Goal: Task Accomplishment & Management: Use online tool/utility

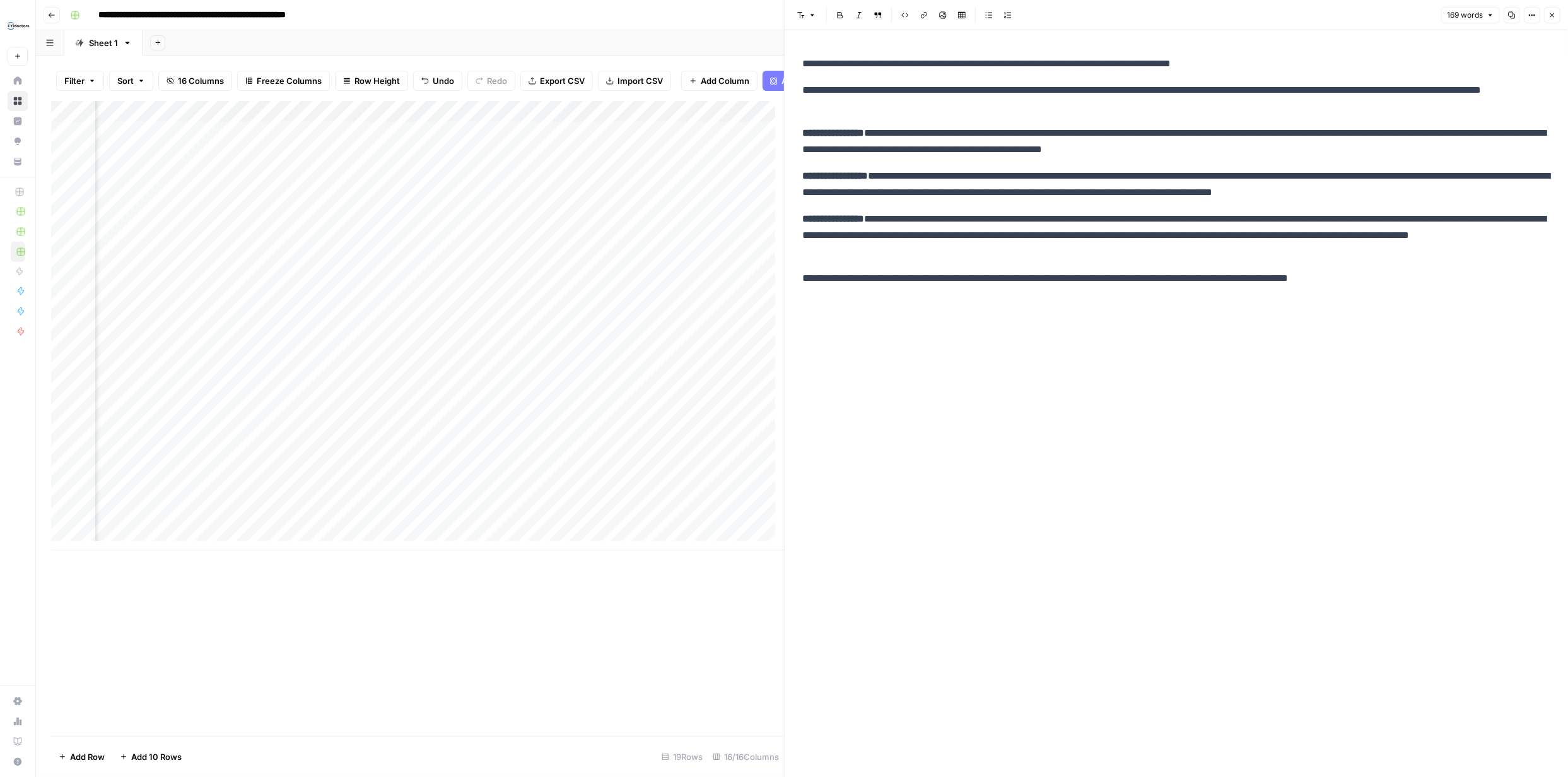
scroll to position [0, 329]
click at [1549, 13] on icon "button" at bounding box center [1552, 16] width 8 height 8
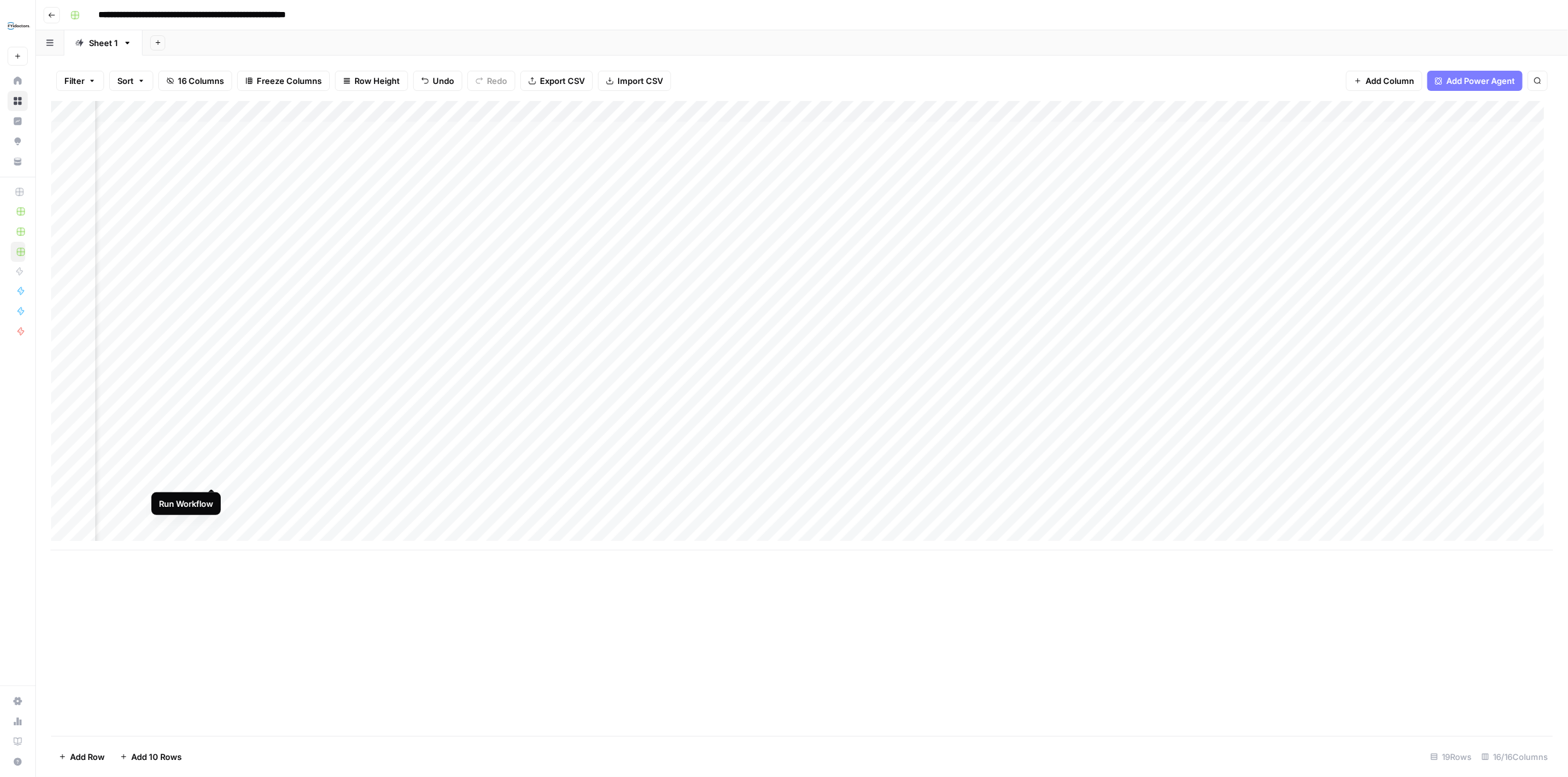
click at [210, 472] on div "Add Column" at bounding box center [802, 325] width 1502 height 449
click at [995, 497] on div "Add Column" at bounding box center [802, 325] width 1502 height 449
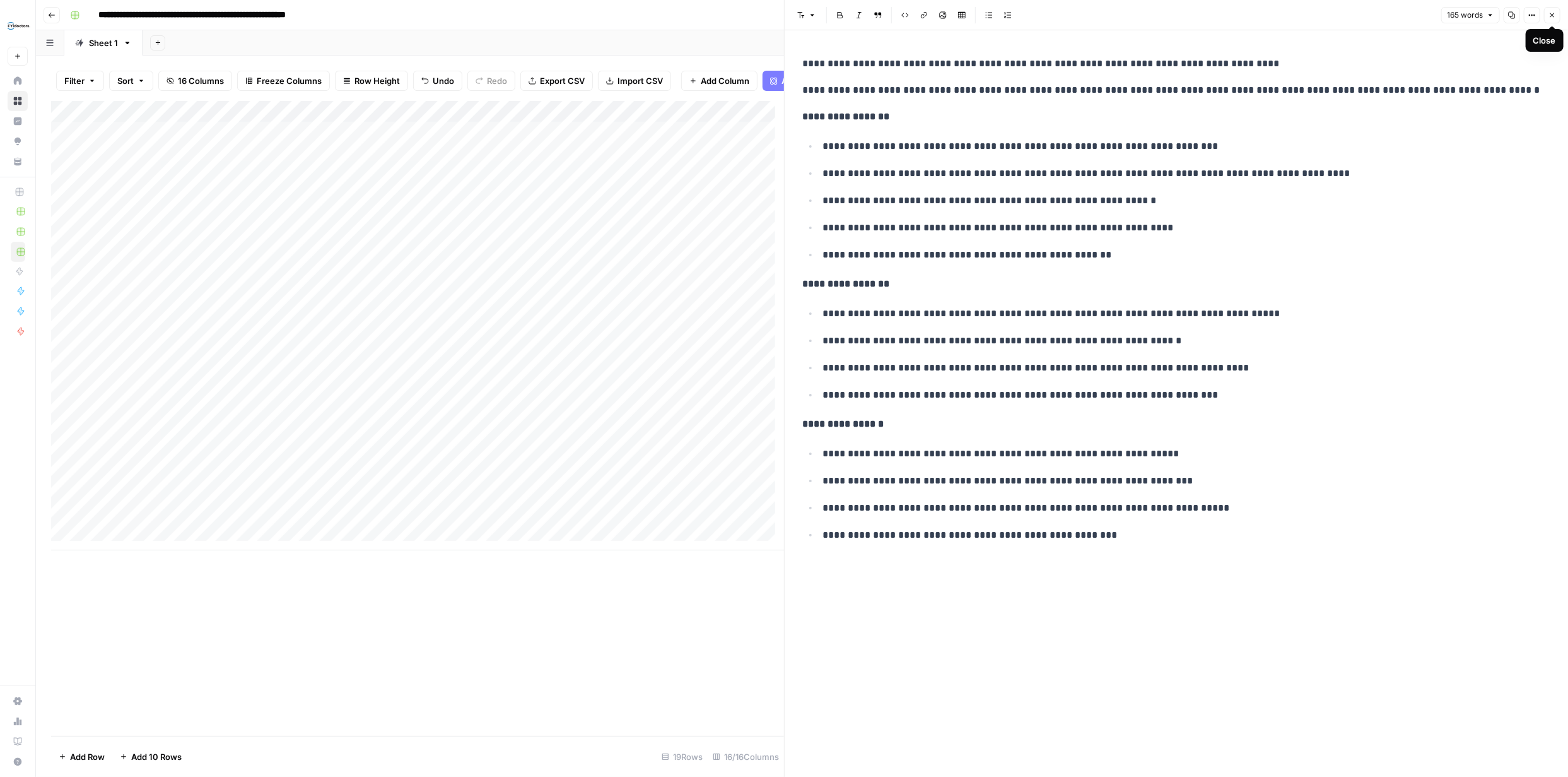
click at [1555, 10] on button "Close" at bounding box center [1552, 15] width 16 height 16
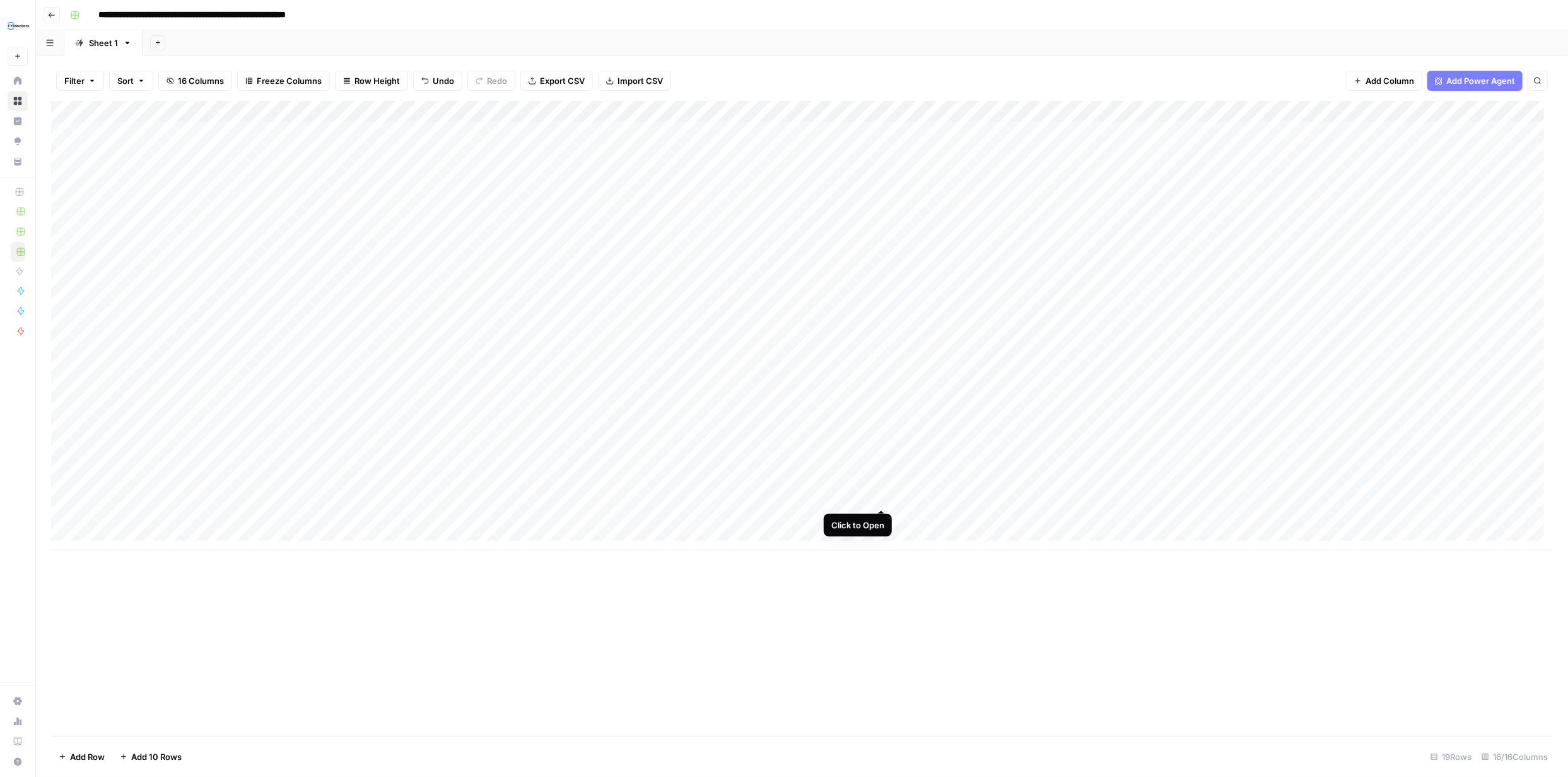
click at [880, 494] on div "Add Column" at bounding box center [802, 325] width 1502 height 449
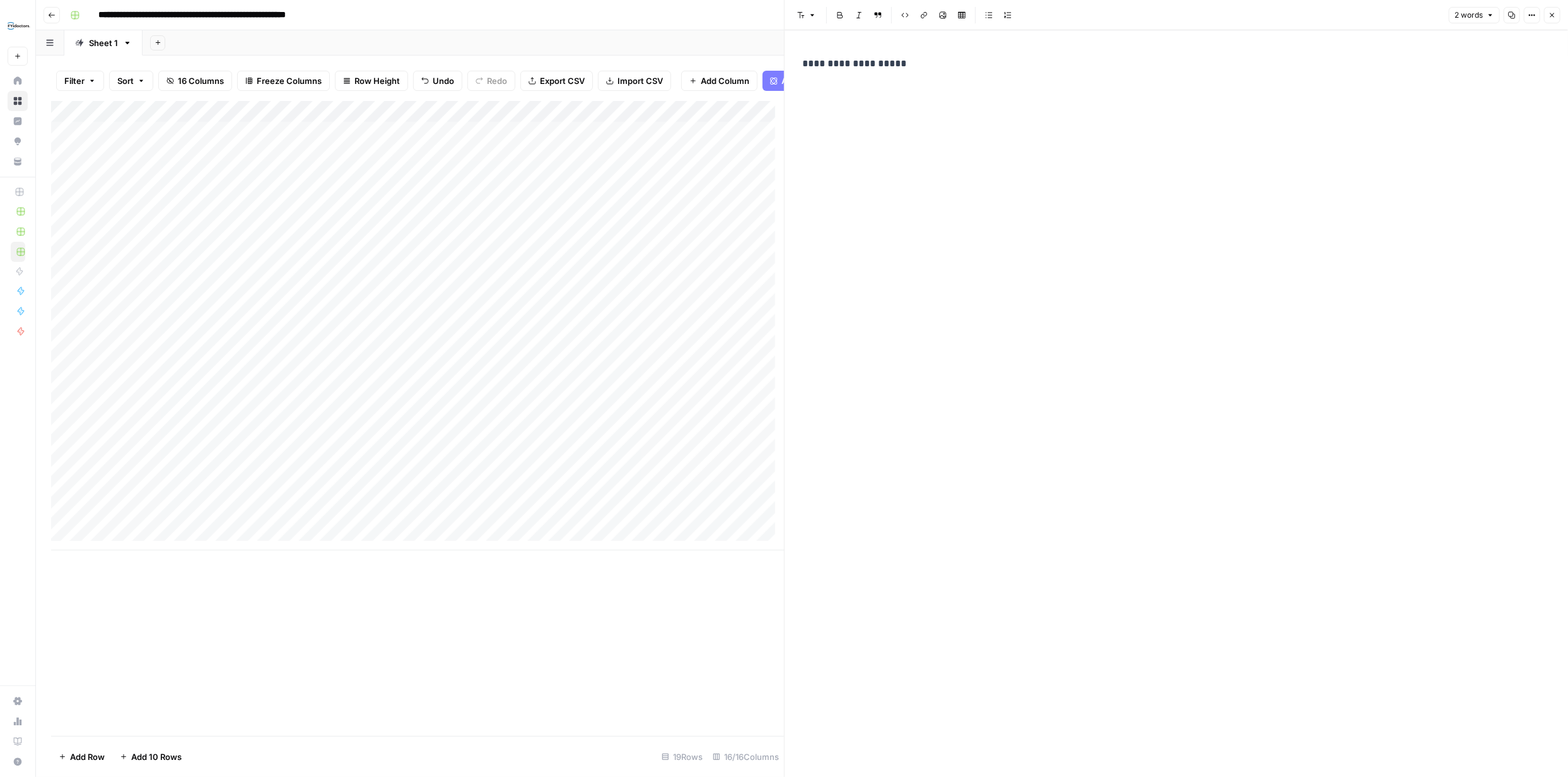
click at [1551, 13] on icon "button" at bounding box center [1552, 16] width 8 height 8
click at [1105, 495] on div "Add Column" at bounding box center [802, 325] width 1502 height 449
click at [1109, 495] on div "Add Column" at bounding box center [802, 325] width 1502 height 449
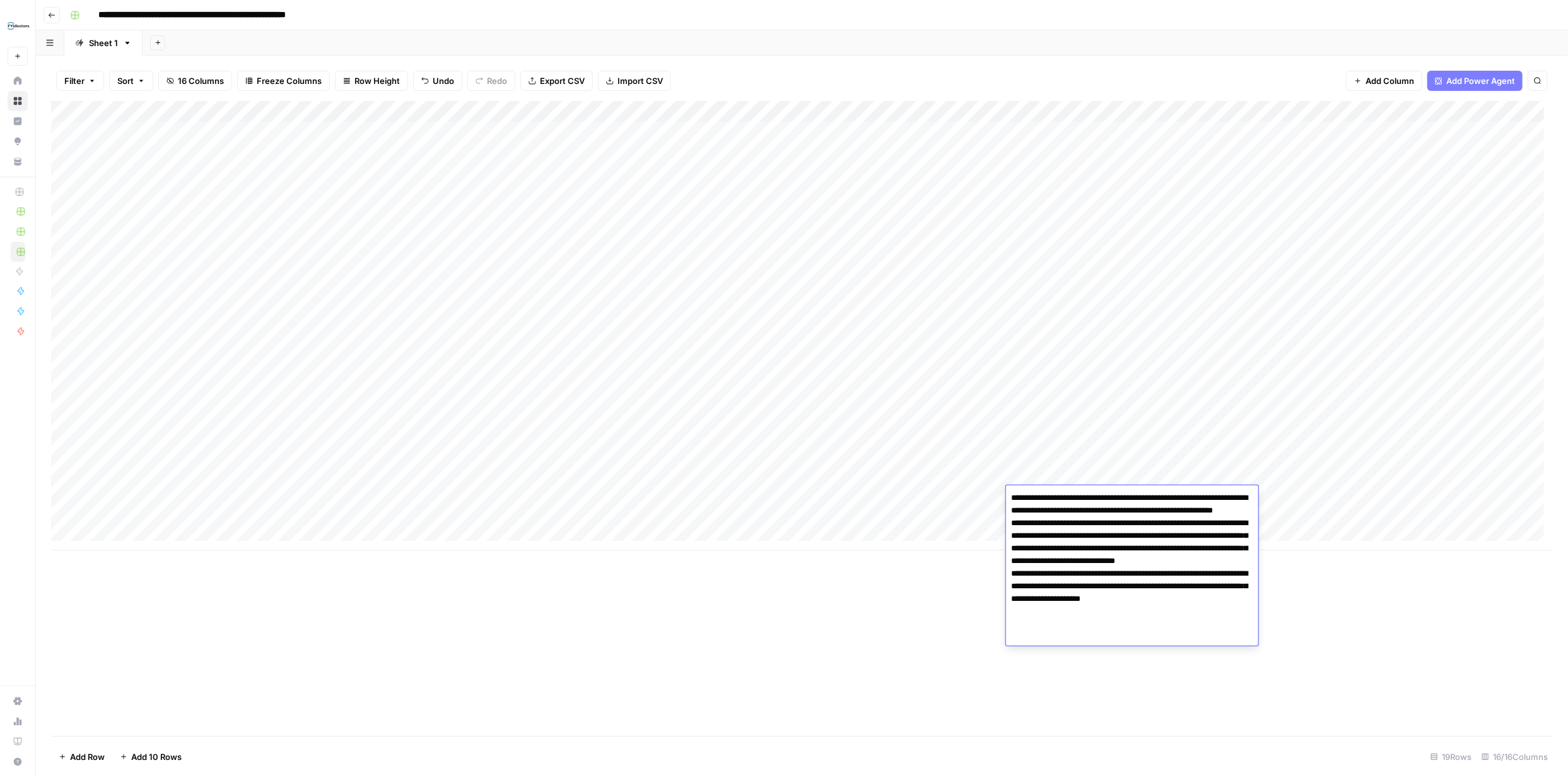
click at [1362, 578] on div "Add Column" at bounding box center [802, 418] width 1502 height 635
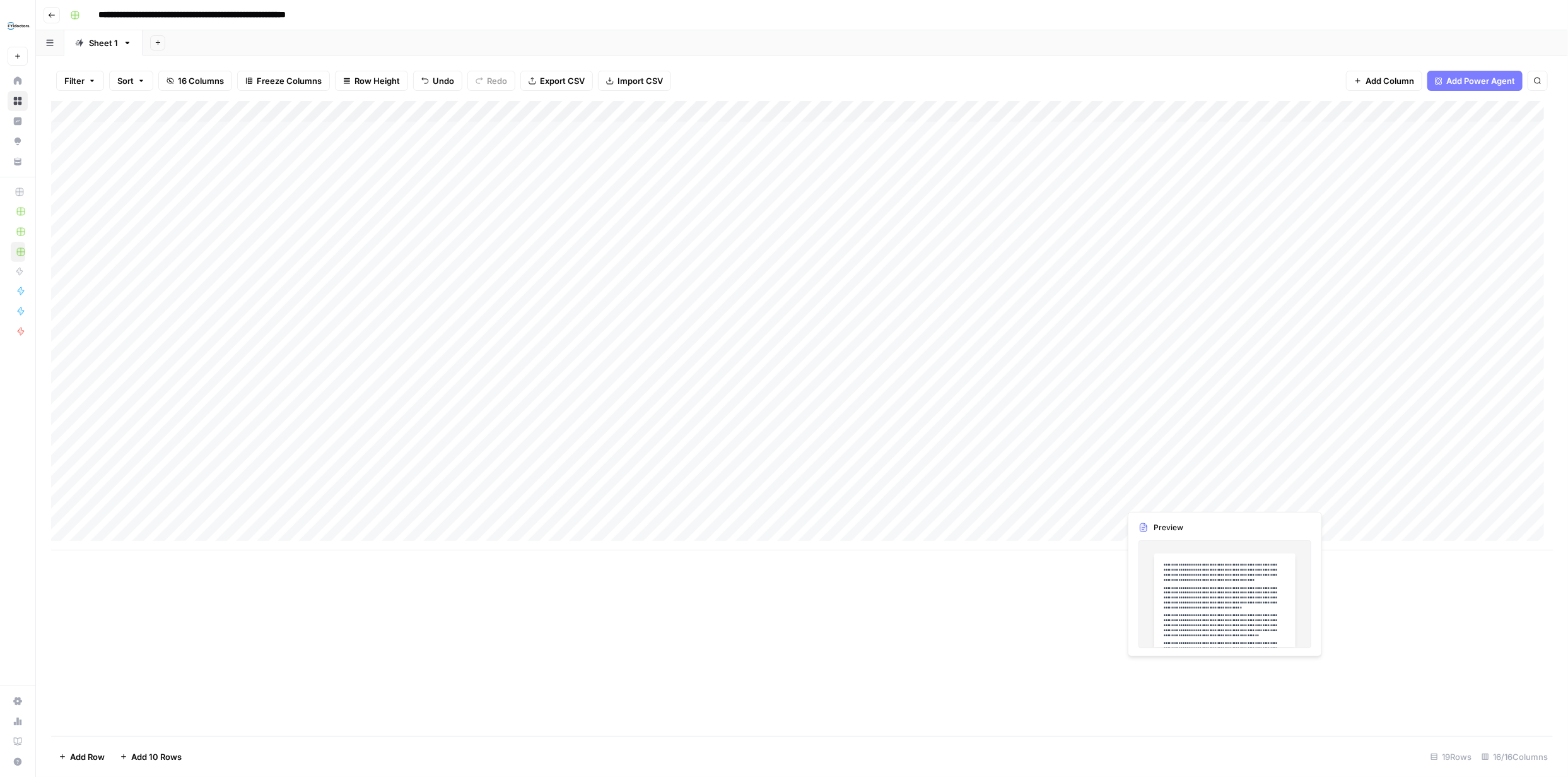
click at [1220, 495] on div "Add Column" at bounding box center [802, 325] width 1502 height 449
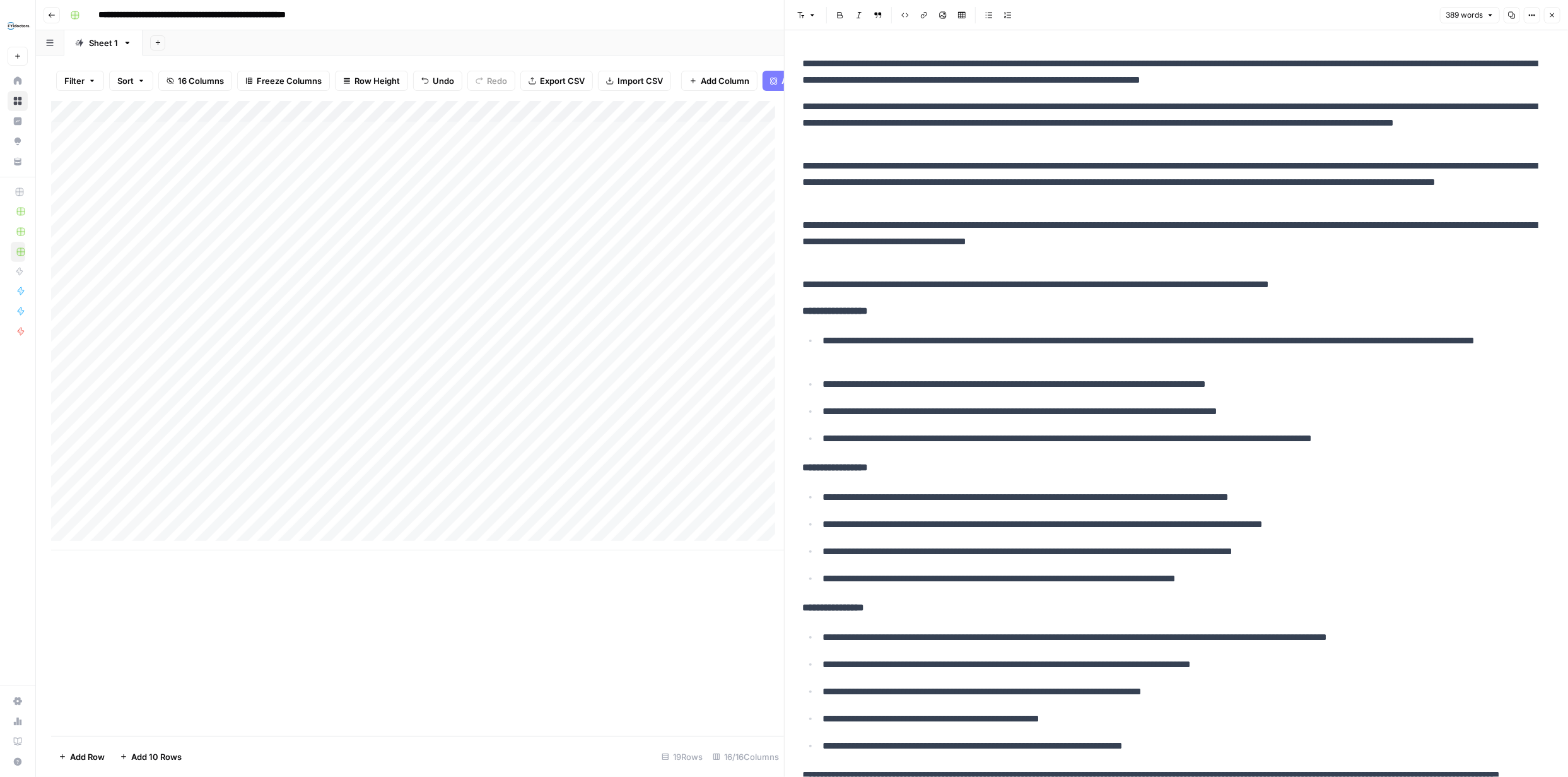
click at [1556, 16] on icon "button" at bounding box center [1552, 16] width 8 height 8
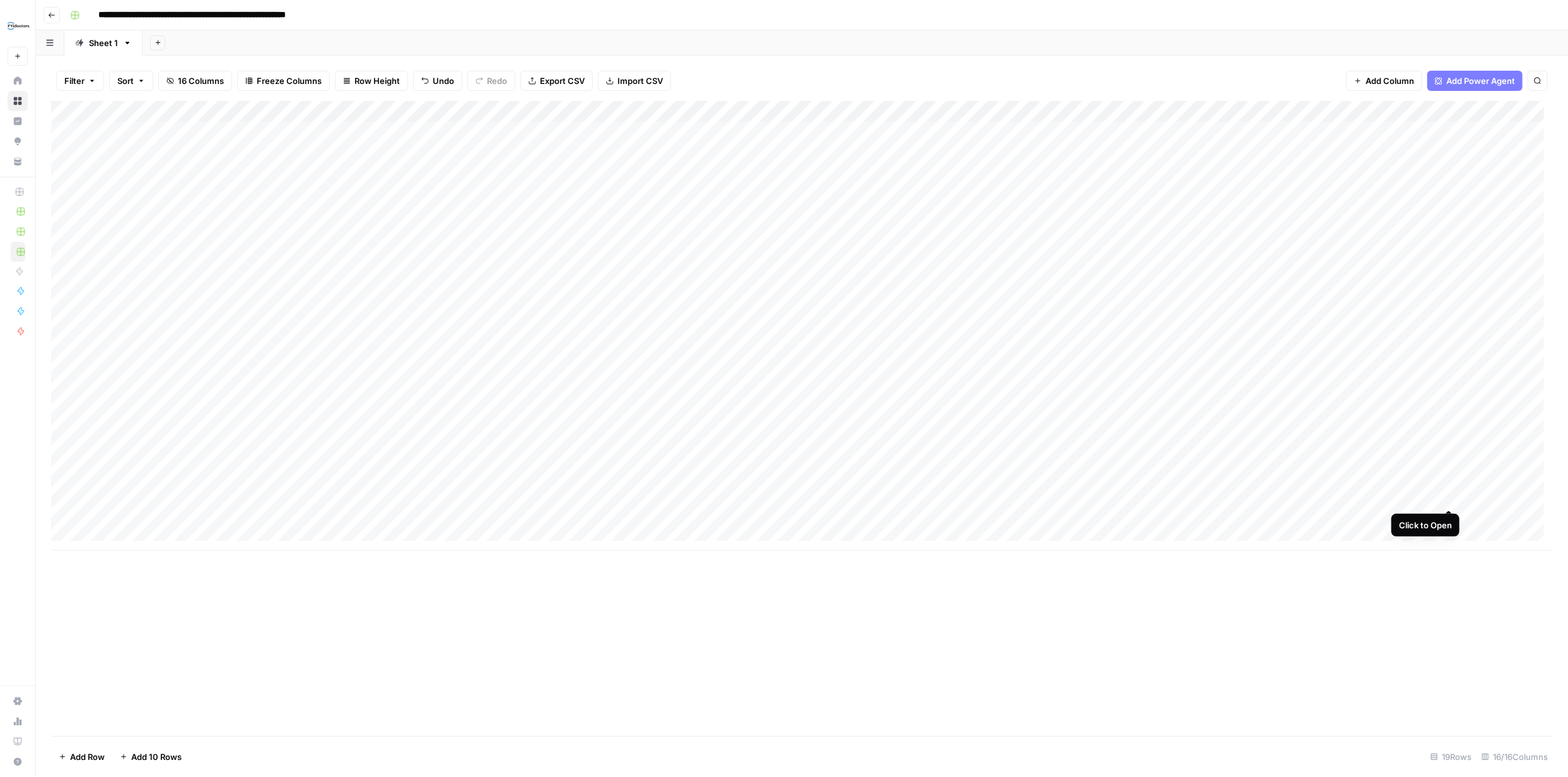
click at [1449, 495] on div "Add Column" at bounding box center [802, 325] width 1502 height 449
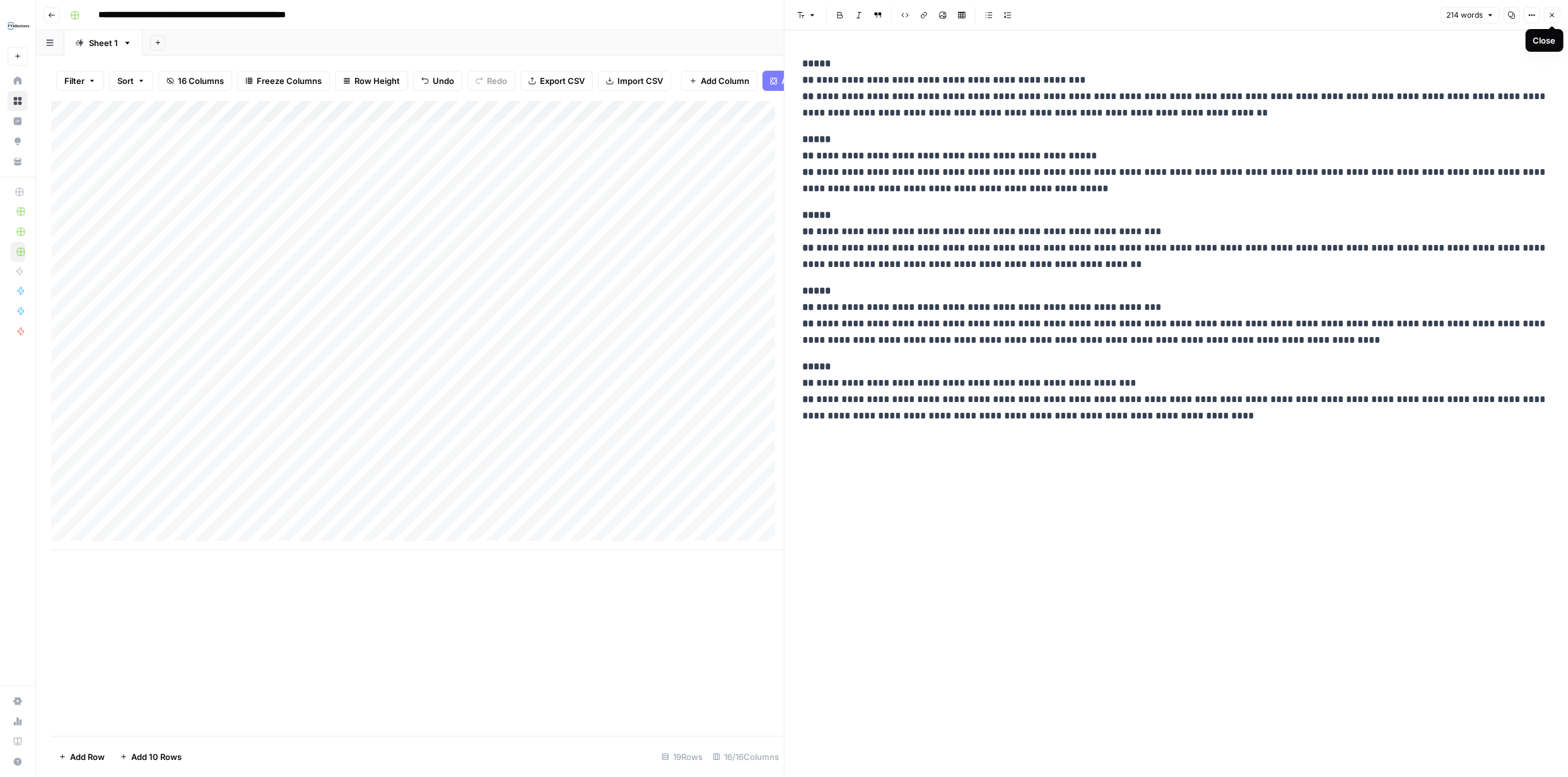
click at [1552, 14] on icon "button" at bounding box center [1552, 16] width 8 height 8
